Goal: Browse casually

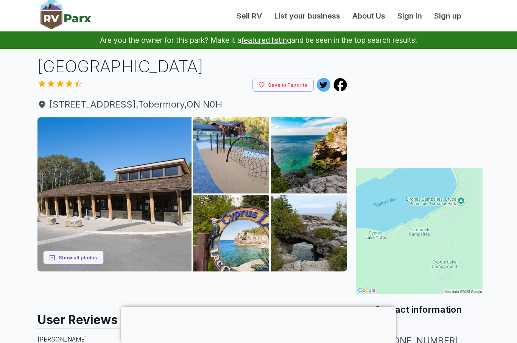
click at [71, 260] on button "Show all photos" at bounding box center [73, 258] width 61 height 14
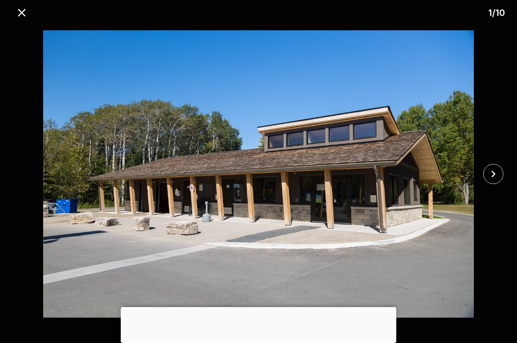
click at [71, 260] on img at bounding box center [258, 173] width 431 height 303
click at [500, 171] on button "close" at bounding box center [494, 174] width 20 height 20
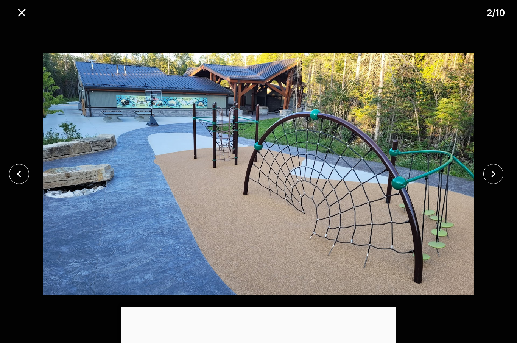
click at [492, 174] on icon "close" at bounding box center [493, 173] width 13 height 13
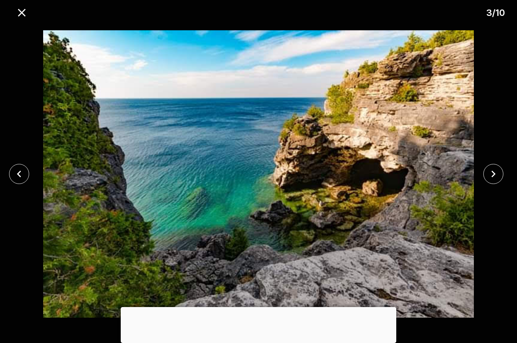
click at [494, 174] on icon "close" at bounding box center [493, 173] width 13 height 13
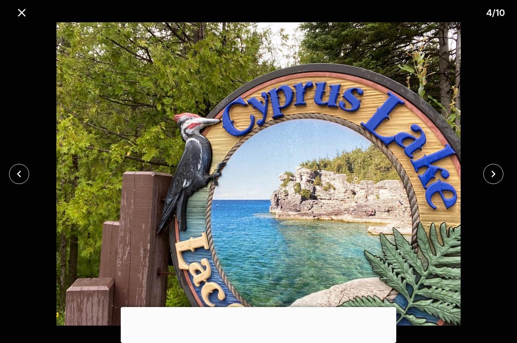
click at [493, 179] on icon "close" at bounding box center [493, 173] width 13 height 13
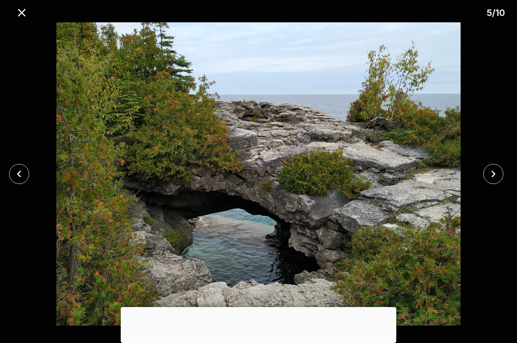
click at [494, 178] on icon "close" at bounding box center [493, 173] width 13 height 13
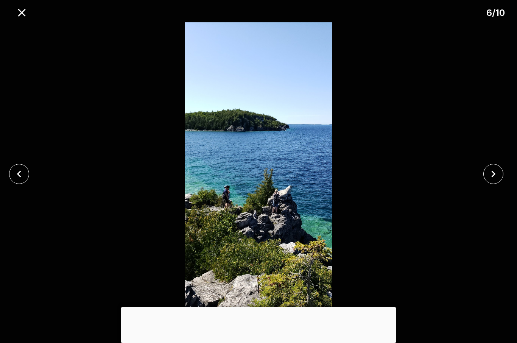
click at [491, 177] on icon "close" at bounding box center [493, 173] width 13 height 13
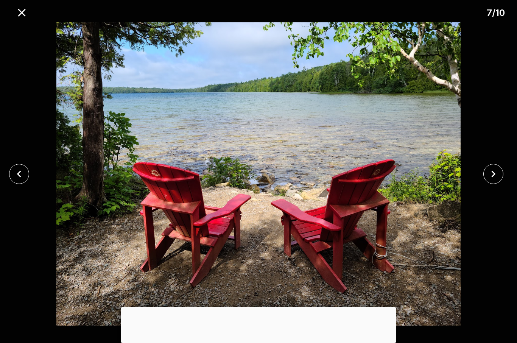
click at [489, 177] on icon "close" at bounding box center [493, 173] width 13 height 13
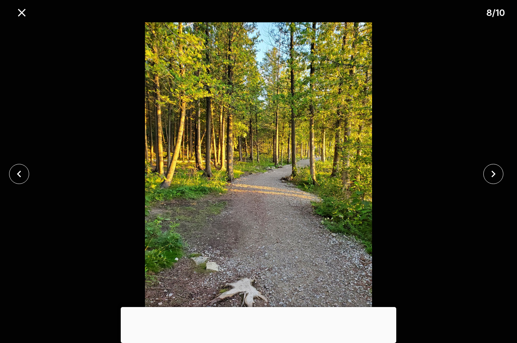
click at [486, 177] on button "close" at bounding box center [494, 174] width 20 height 20
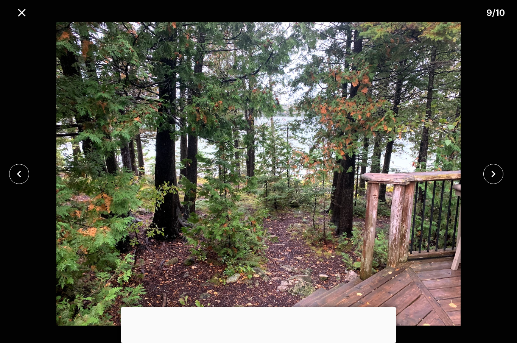
click at [488, 177] on icon "close" at bounding box center [493, 173] width 13 height 13
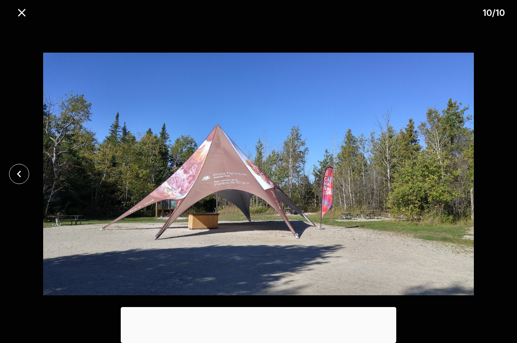
click at [24, 14] on icon "close" at bounding box center [22, 13] width 8 height 8
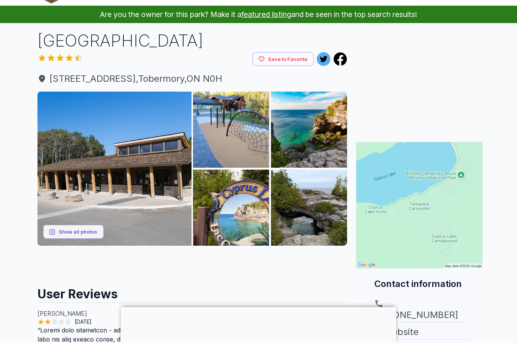
scroll to position [93, 0]
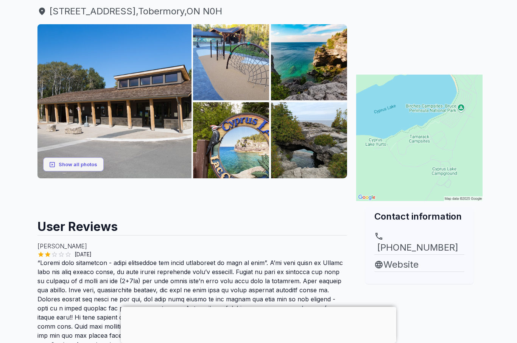
click at [61, 163] on button "Show all photos" at bounding box center [73, 165] width 61 height 14
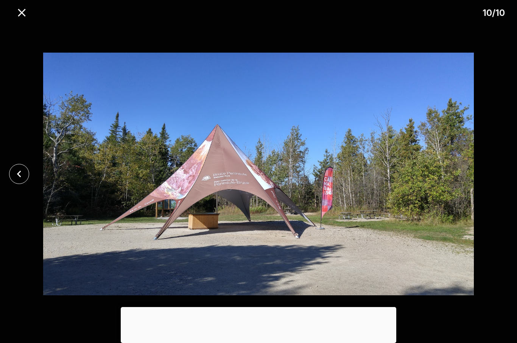
click at [25, 11] on icon "close" at bounding box center [21, 12] width 13 height 13
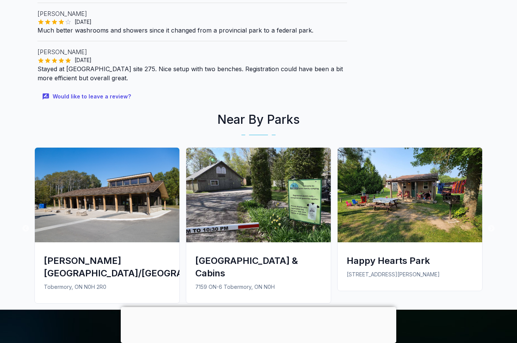
scroll to position [600, 0]
